Goal: Transaction & Acquisition: Register for event/course

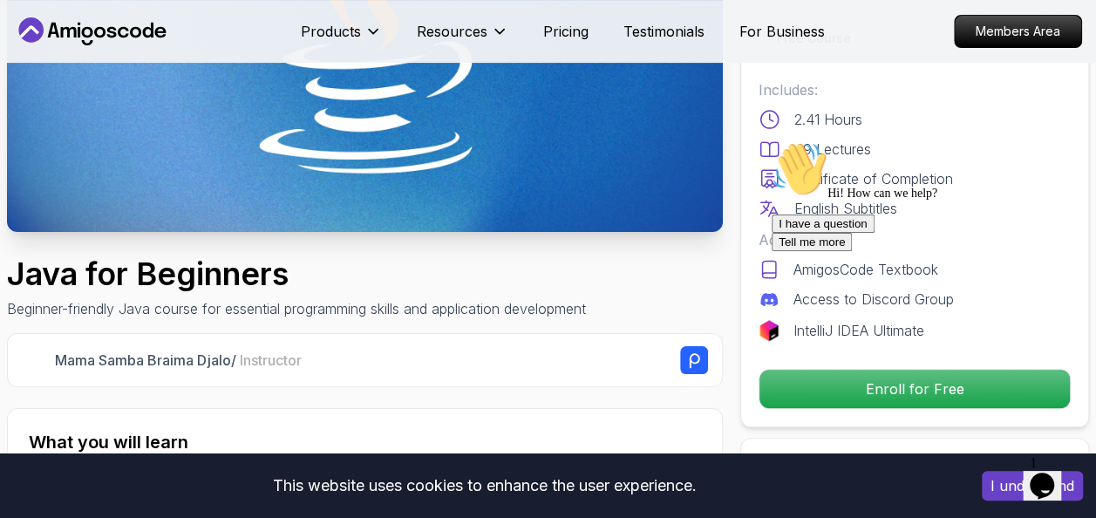
scroll to position [276, 0]
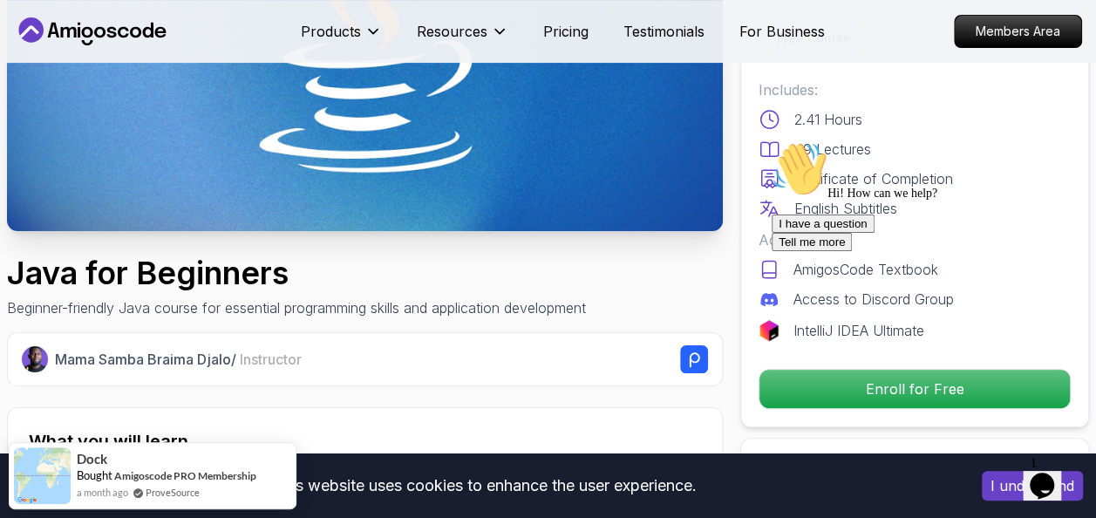
click at [729, 251] on div "I have a question Tell me more" at bounding box center [929, 233] width 314 height 37
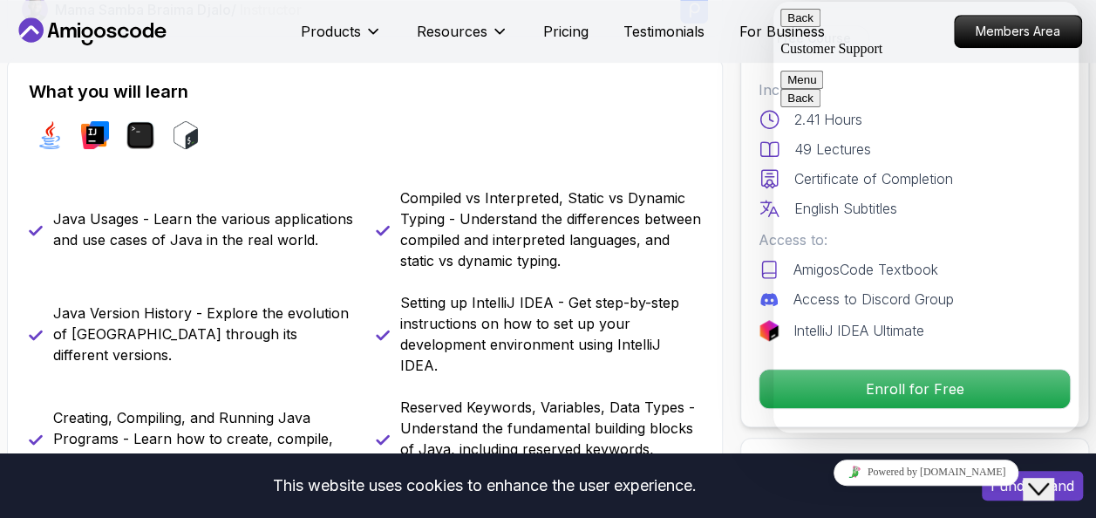
scroll to position [633, 0]
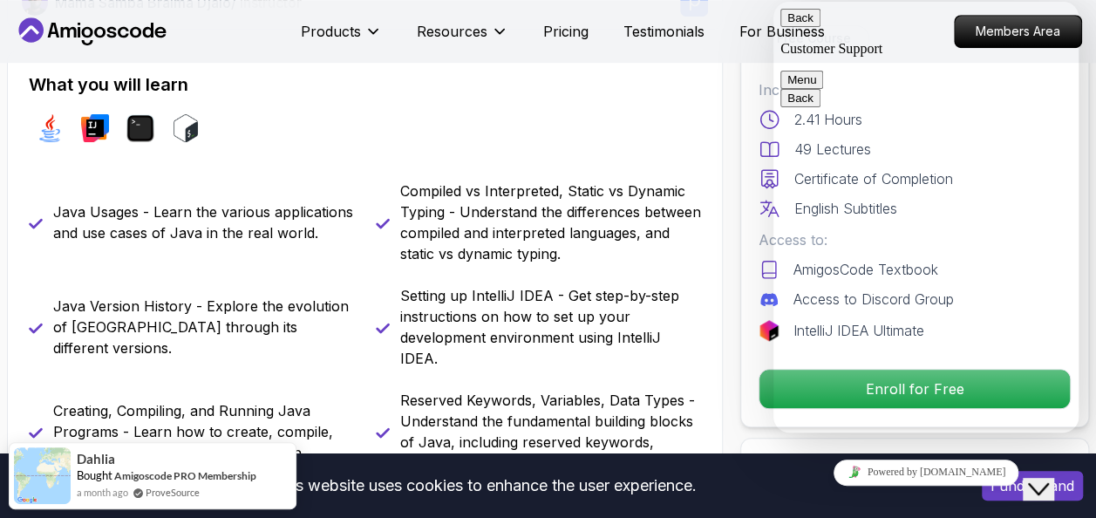
click at [729, 25] on button "Back" at bounding box center [801, 18] width 40 height 18
click at [729, 296] on div "Powered by [DOMAIN_NAME]" at bounding box center [926, 472] width 291 height 25
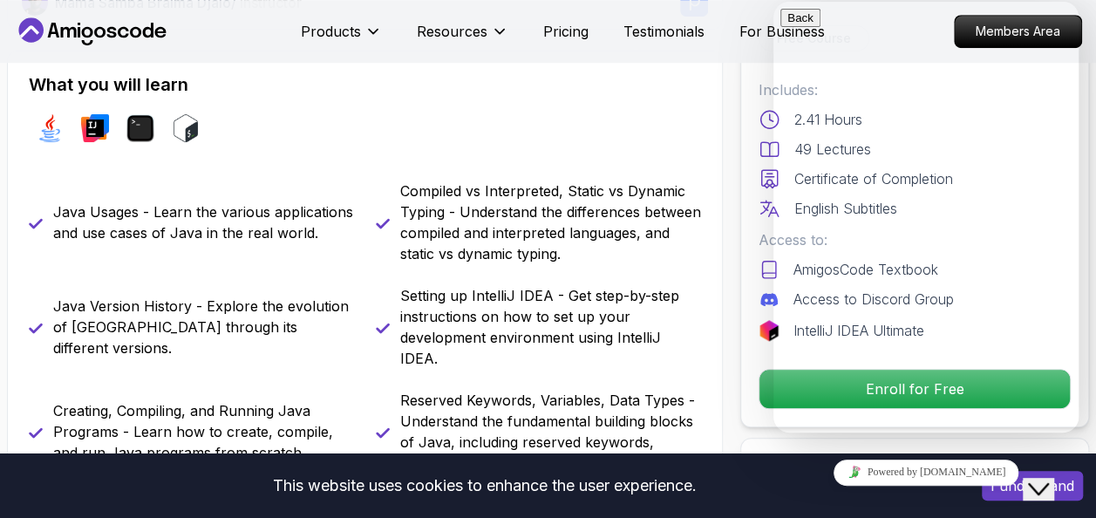
drag, startPoint x: 854, startPoint y: 406, endPoint x: 222, endPoint y: 563, distance: 651.3
click html "Back Rate this chat Insert emoji Customer Support Hi! How can we help? 23:31 I …"
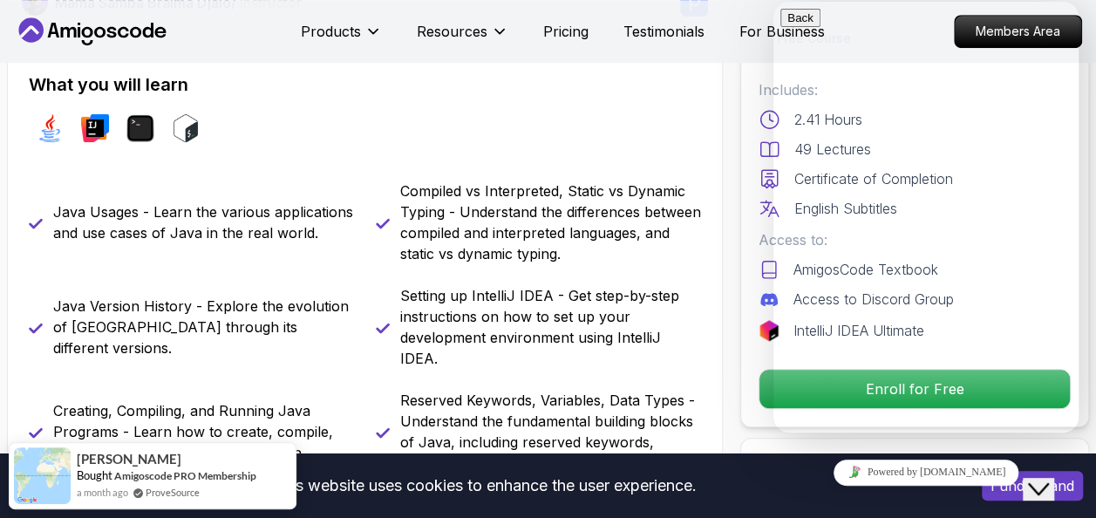
click at [729, 296] on div "Powered by [DOMAIN_NAME]" at bounding box center [926, 472] width 291 height 25
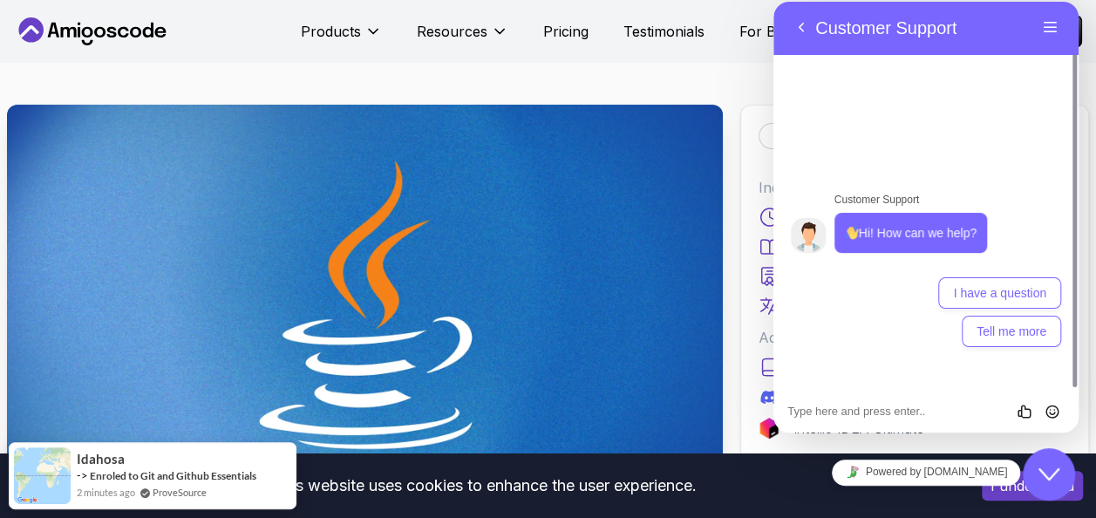
click at [1050, 474] on icon "Close Chat This icon closes the chat window." at bounding box center [1049, 474] width 21 height 21
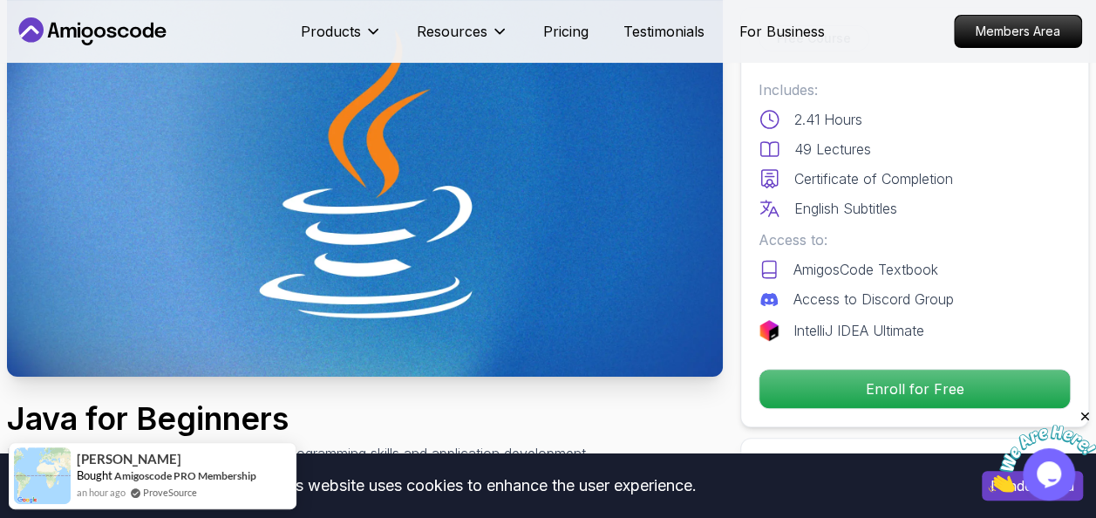
scroll to position [132, 0]
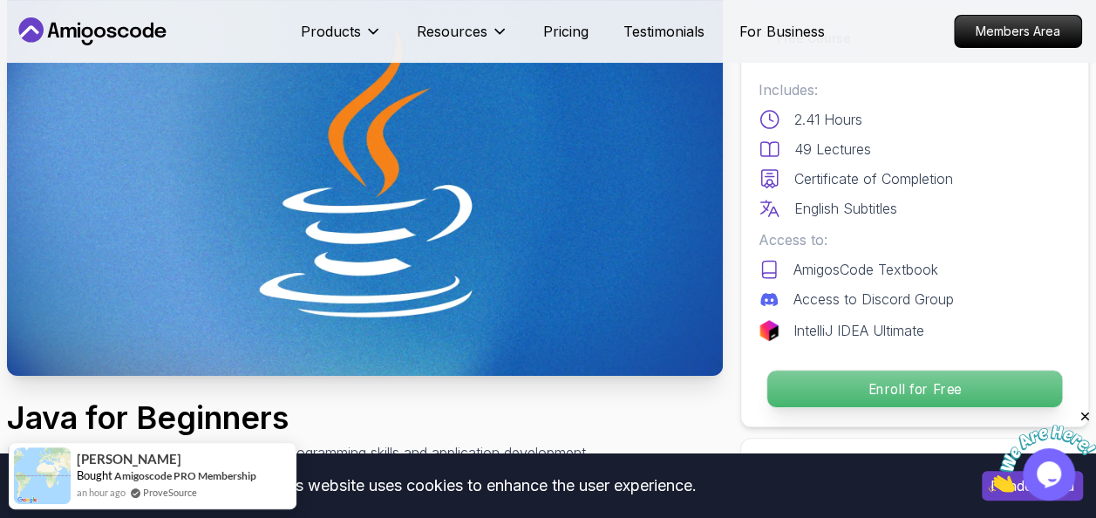
click at [957, 386] on p "Enroll for Free" at bounding box center [915, 389] width 295 height 37
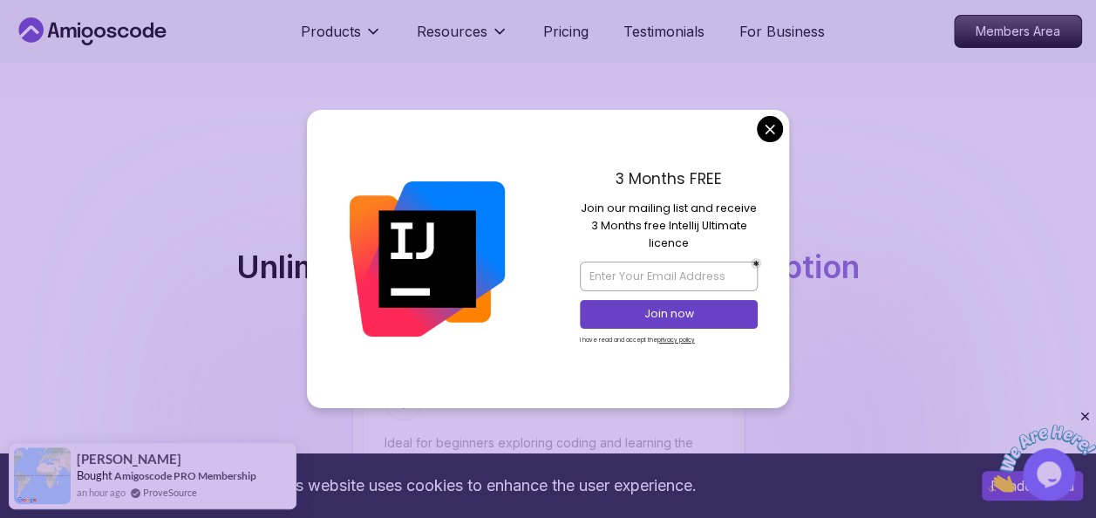
scroll to position [3478, 0]
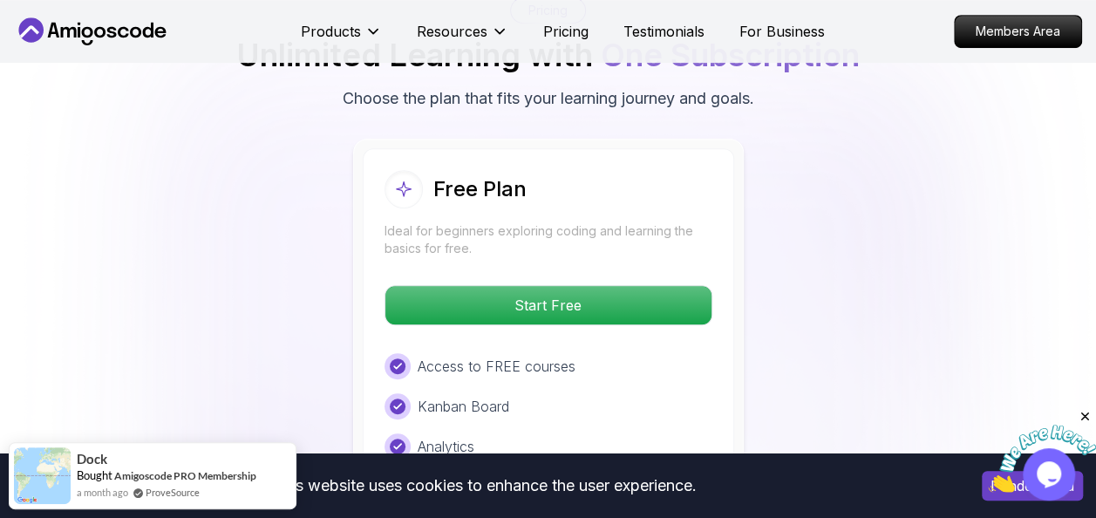
scroll to position [3685, 0]
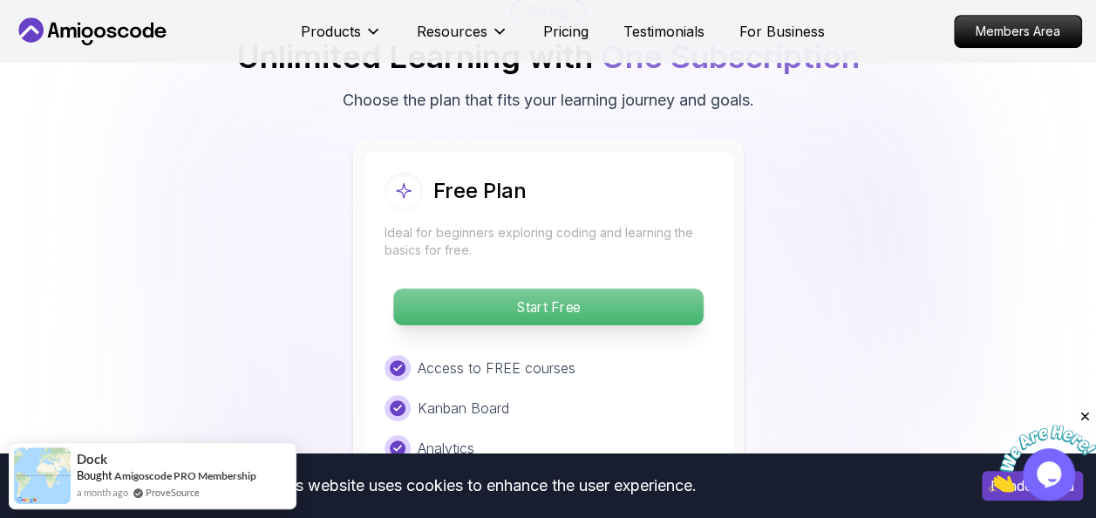
click at [476, 289] on p "Start Free" at bounding box center [548, 307] width 310 height 37
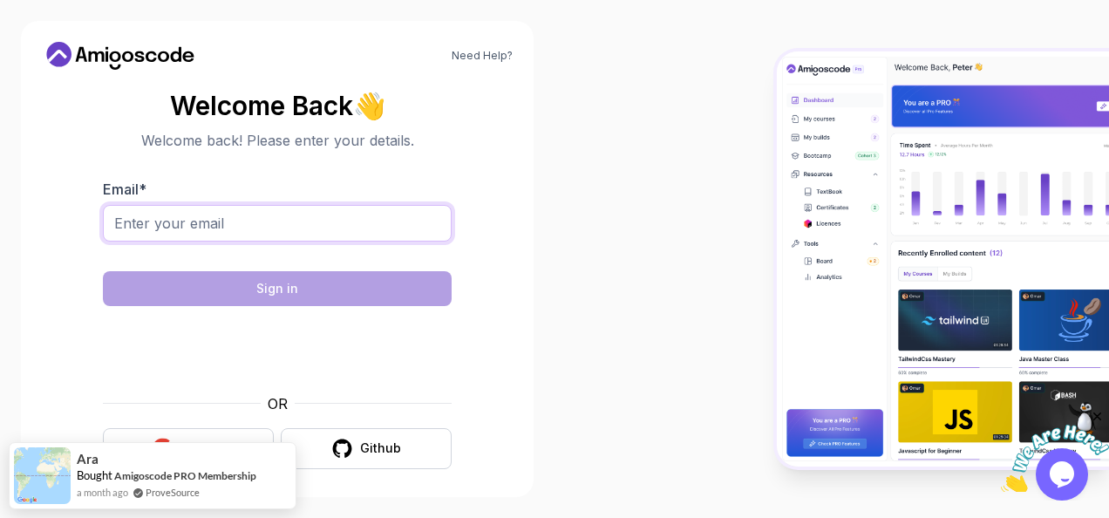
click at [382, 230] on input "Email *" at bounding box center [277, 223] width 349 height 37
type input "yalda_azami786@yahoo.com"
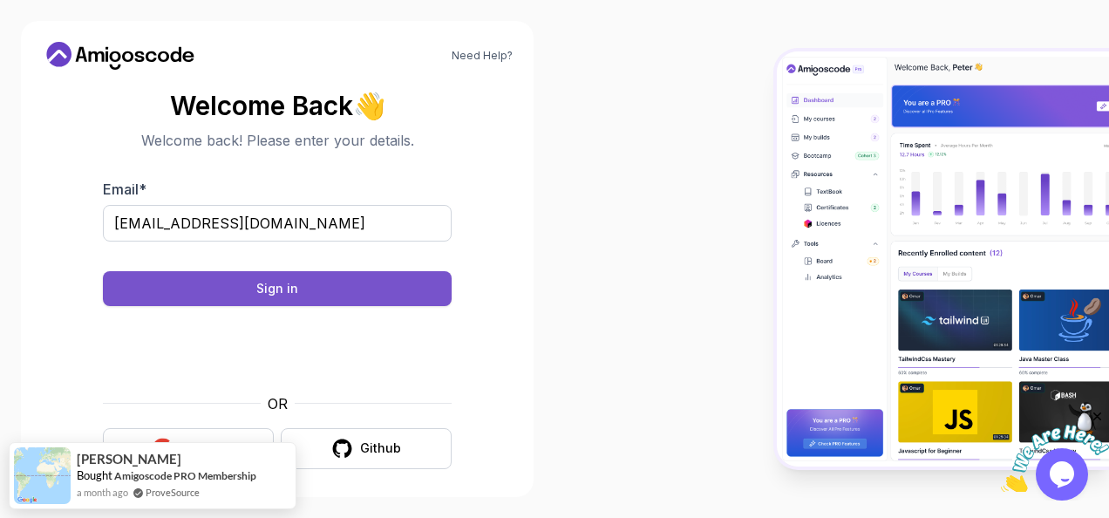
click at [279, 290] on div "Sign in" at bounding box center [277, 288] width 42 height 17
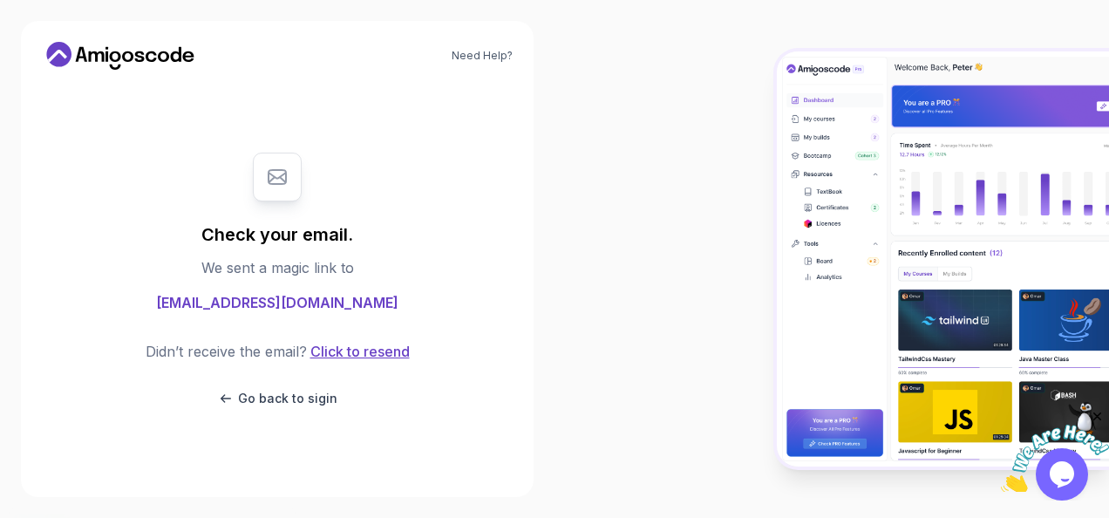
click at [370, 346] on button "Click to resend" at bounding box center [358, 351] width 103 height 21
